Goal: Navigation & Orientation: Go to known website

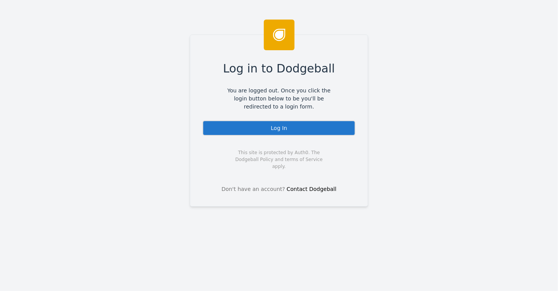
click at [272, 124] on div "Log In" at bounding box center [279, 127] width 153 height 15
click at [273, 129] on div "Log In" at bounding box center [279, 127] width 153 height 15
